Goal: Navigation & Orientation: Find specific page/section

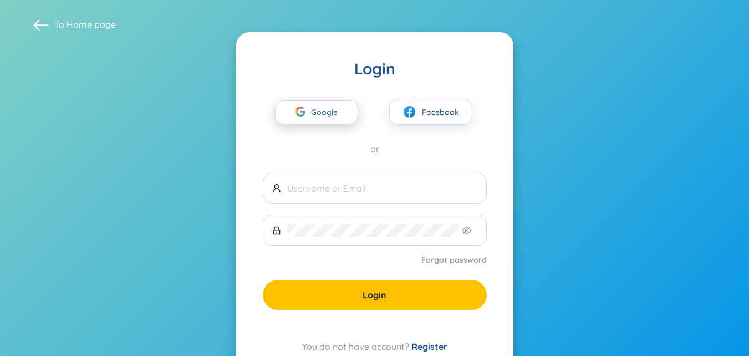
click at [336, 111] on span "Google" at bounding box center [327, 111] width 32 height 23
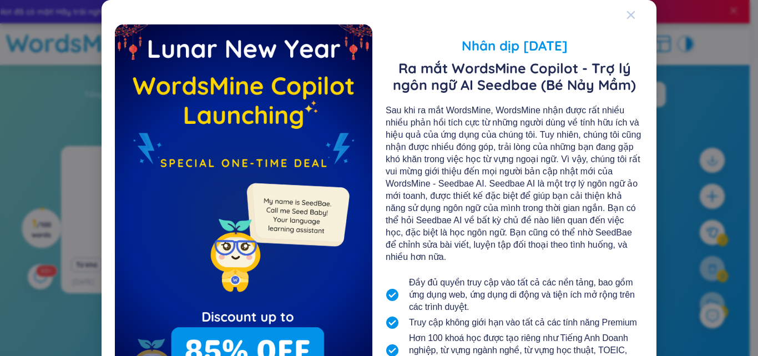
click at [626, 19] on div "Close" at bounding box center [630, 15] width 9 height 30
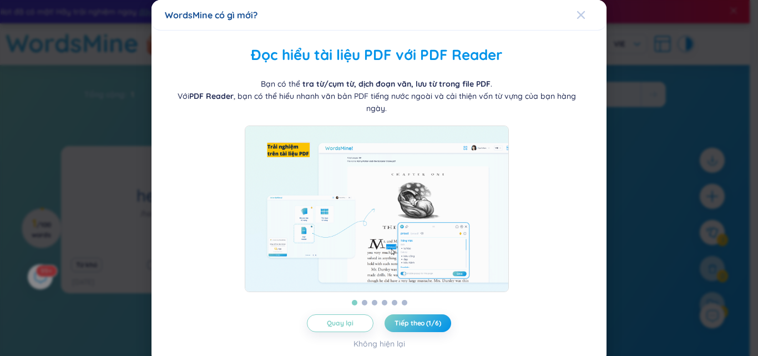
click at [576, 18] on icon "Close" at bounding box center [580, 15] width 9 height 9
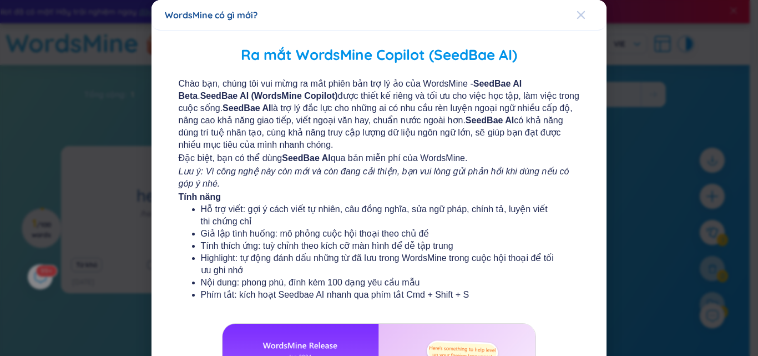
click at [576, 12] on icon "Close" at bounding box center [580, 15] width 9 height 9
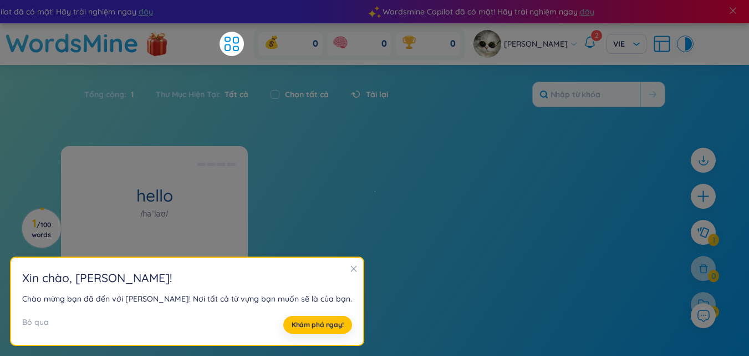
click at [350, 265] on icon "close" at bounding box center [354, 269] width 8 height 8
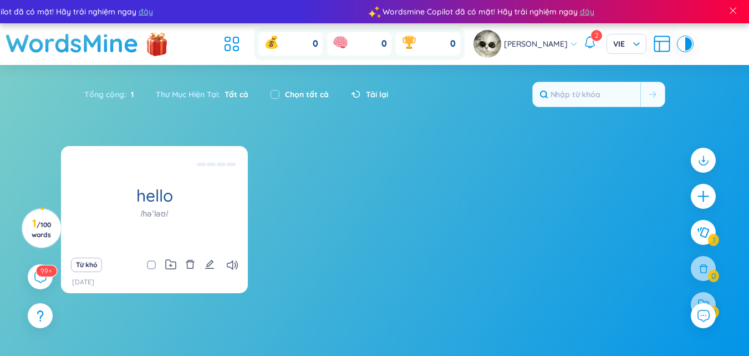
scroll to position [26, 0]
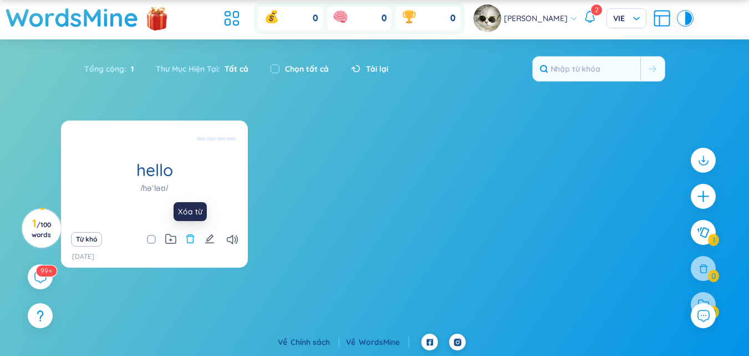
click at [193, 235] on icon "delete" at bounding box center [190, 238] width 10 height 10
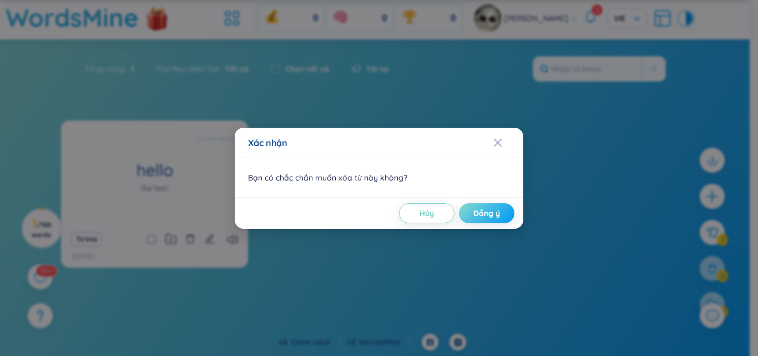
click at [479, 212] on span "Đồng ý" at bounding box center [486, 212] width 27 height 11
